Goal: Task Accomplishment & Management: Manage account settings

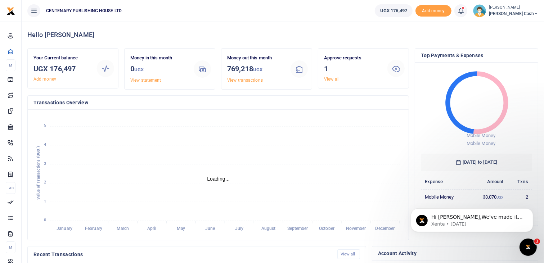
scroll to position [113, 364]
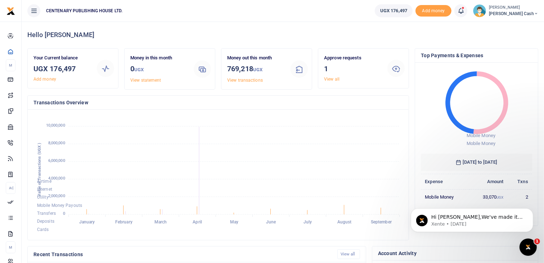
click at [465, 14] on icon at bounding box center [460, 11] width 7 height 8
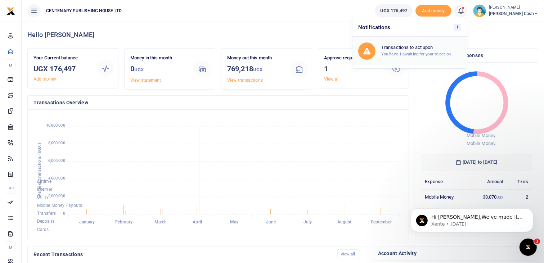
click at [445, 53] on small "You have 1 awaiting for your to act on" at bounding box center [416, 54] width 70 height 5
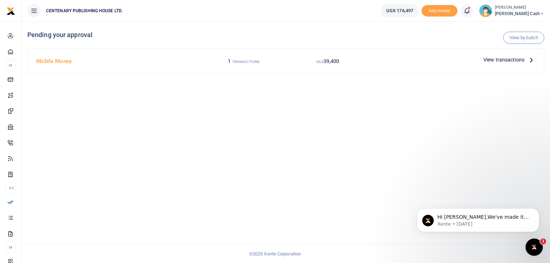
click at [498, 59] on span "View transactions" at bounding box center [504, 60] width 41 height 8
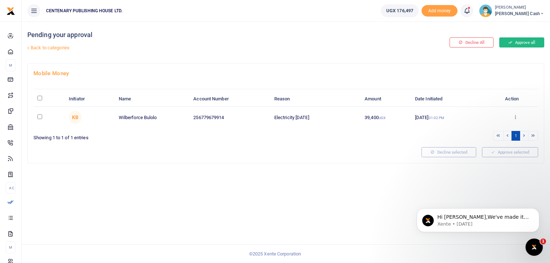
click at [525, 43] on button "Approve all" at bounding box center [522, 42] width 45 height 10
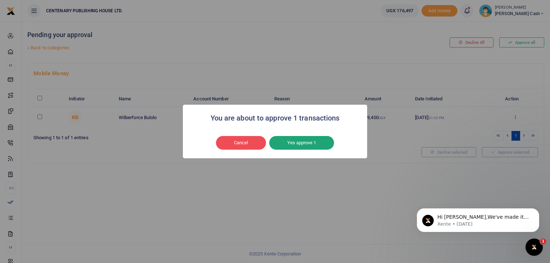
click at [312, 143] on button "Yes approve 1" at bounding box center [301, 143] width 65 height 14
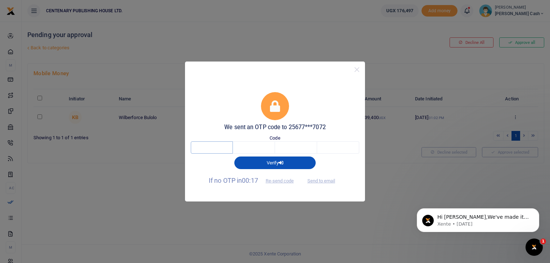
click at [227, 147] on input "text" at bounding box center [212, 148] width 42 height 12
type input "1"
type input "6"
type input "1"
type input "6"
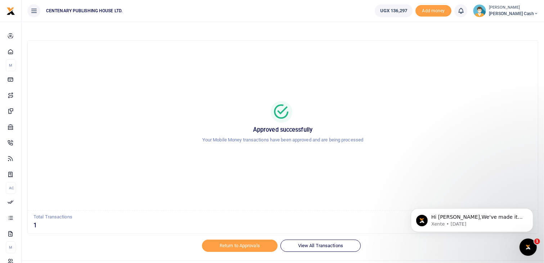
click at [486, 14] on img at bounding box center [479, 10] width 13 height 13
click at [508, 66] on link "Logout" at bounding box center [488, 66] width 57 height 10
